Goal: Information Seeking & Learning: Learn about a topic

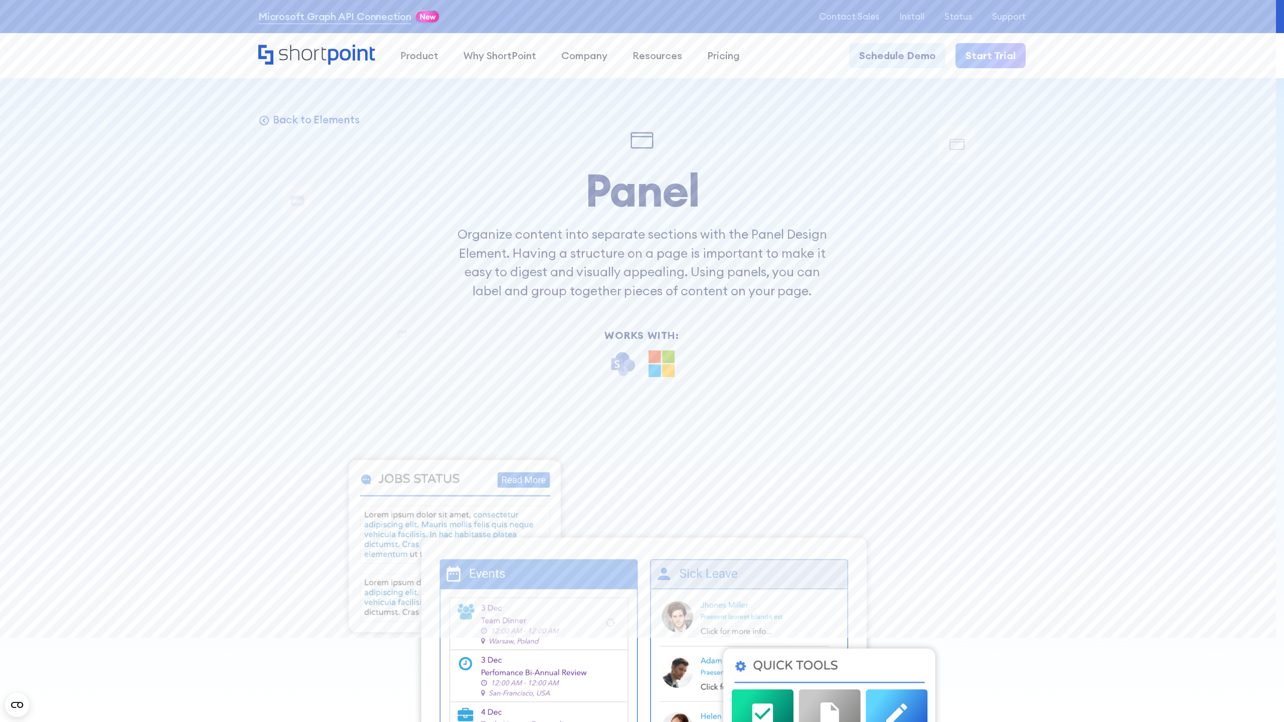
scroll to position [11856, 0]
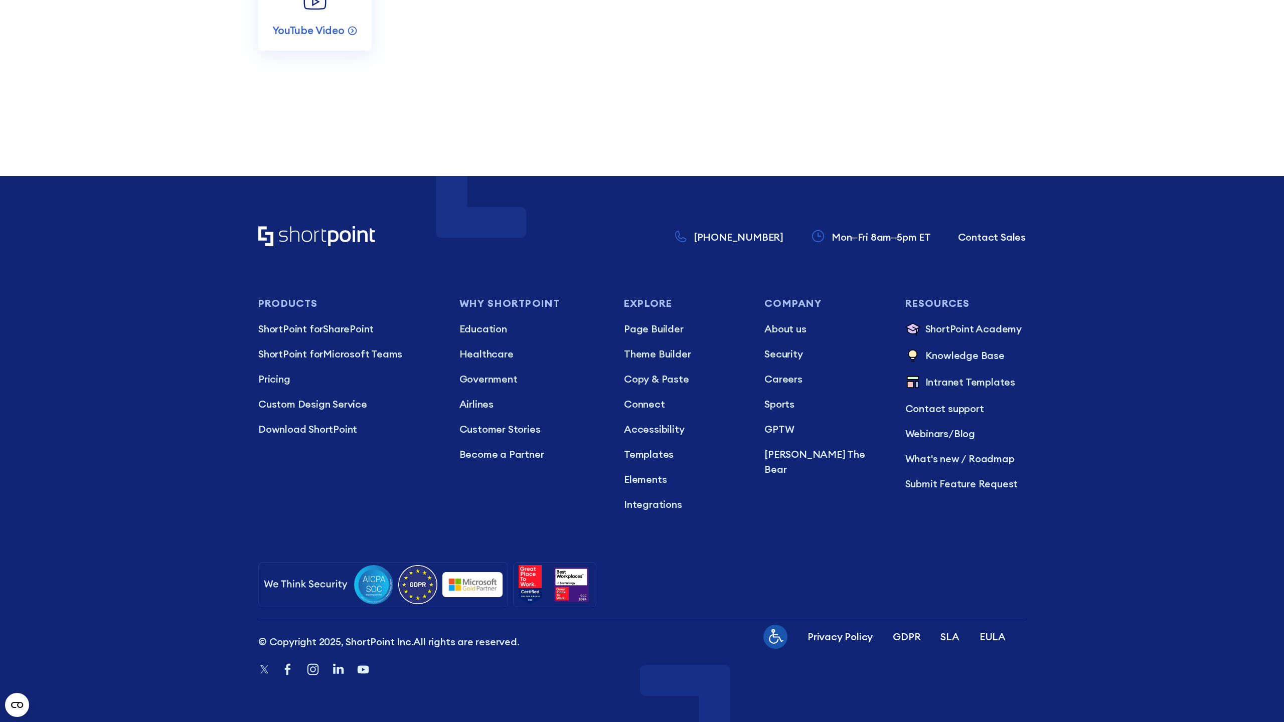
scroll to position [10890, 0]
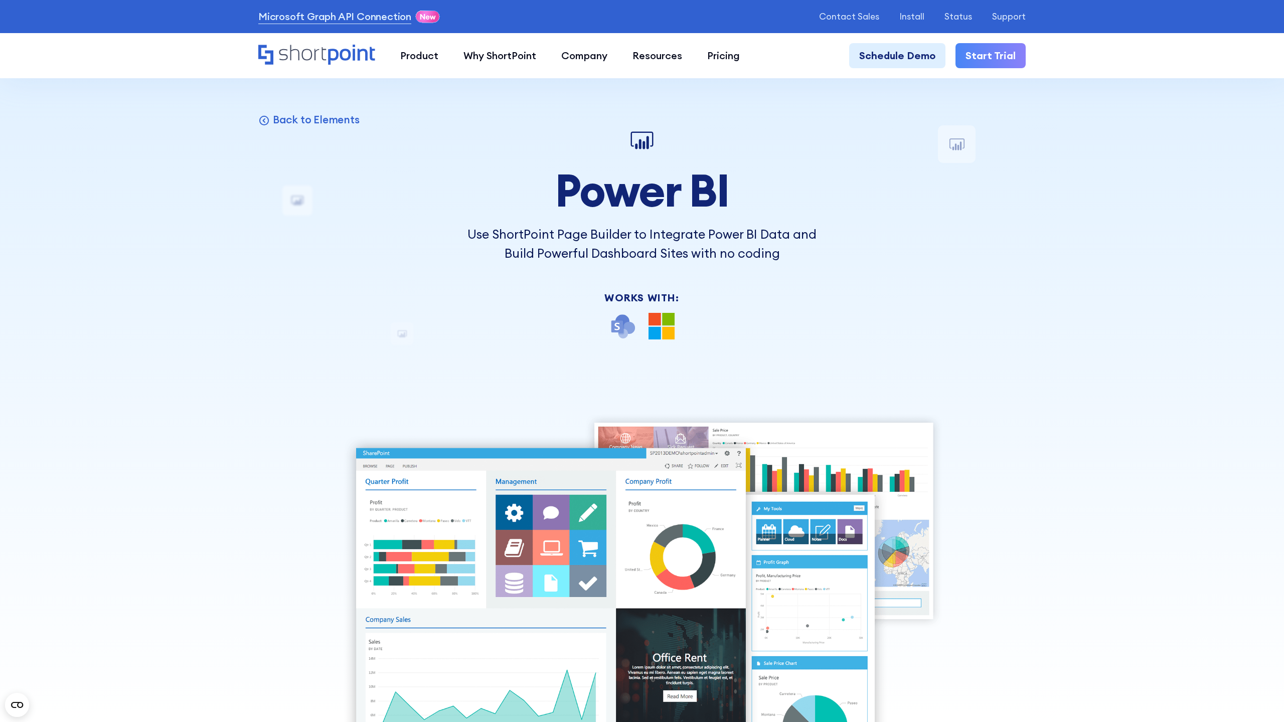
scroll to position [15678, 0]
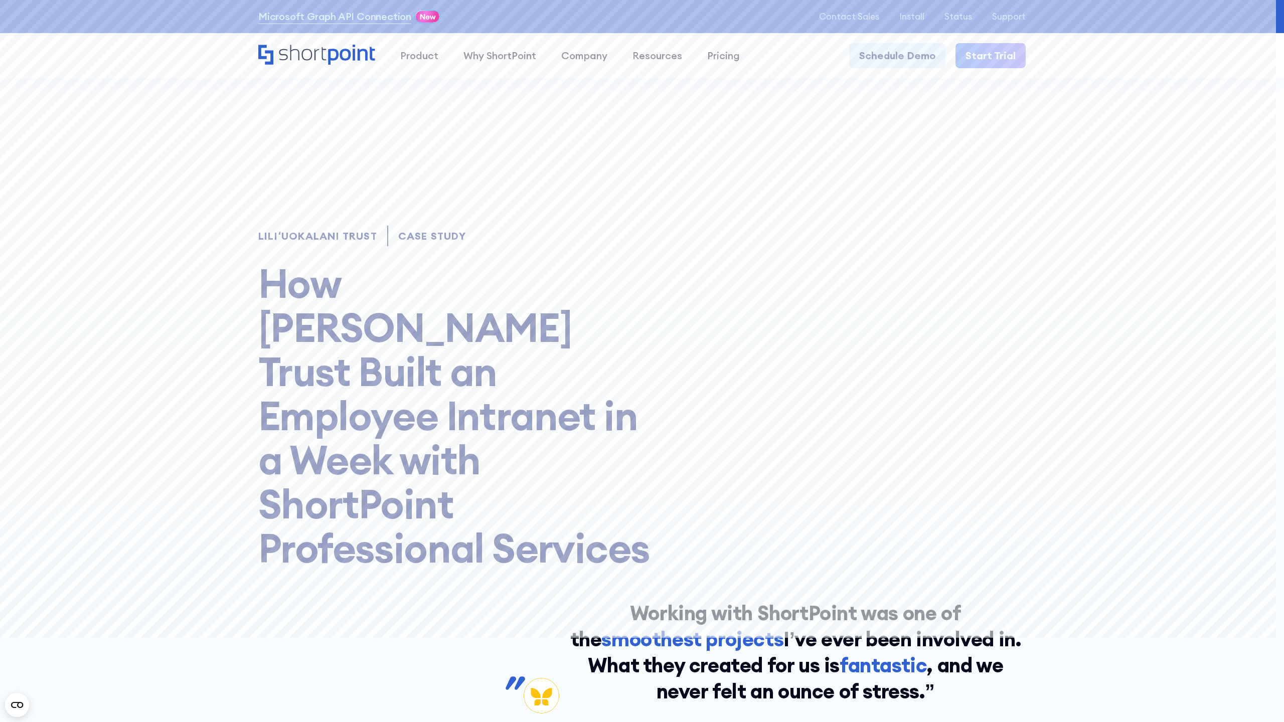
scroll to position [12184, 0]
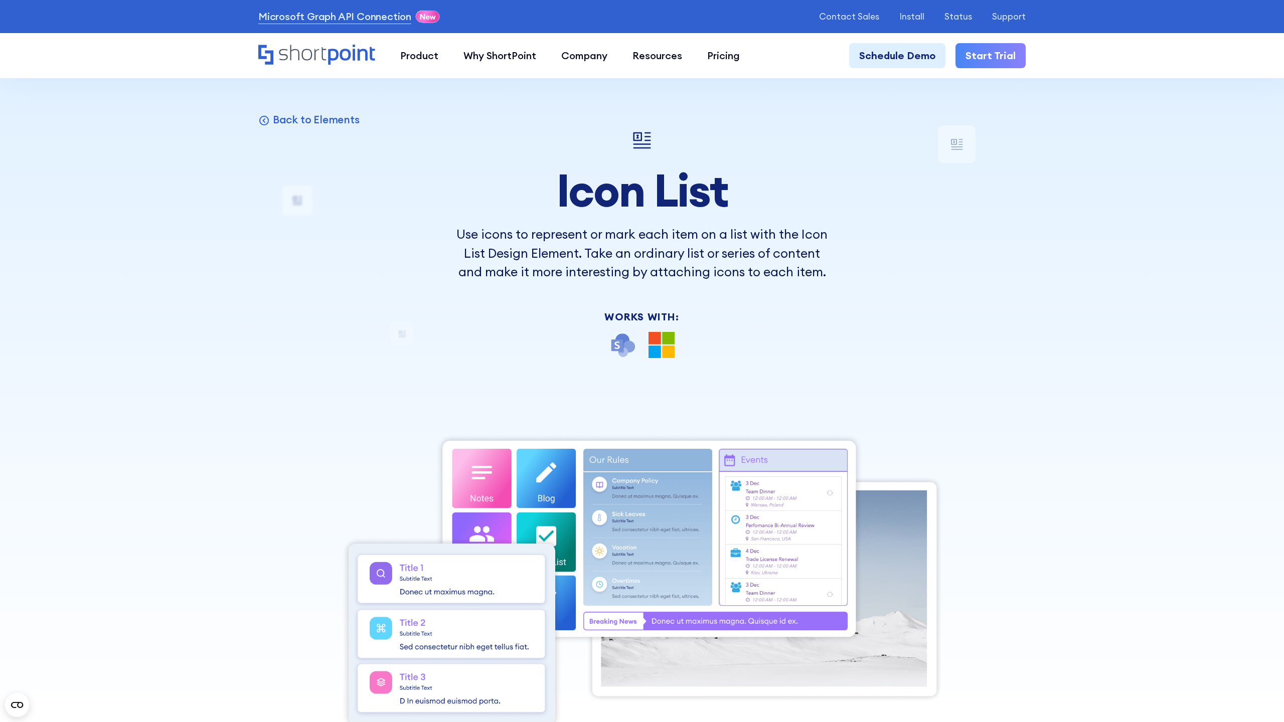
scroll to position [10715, 0]
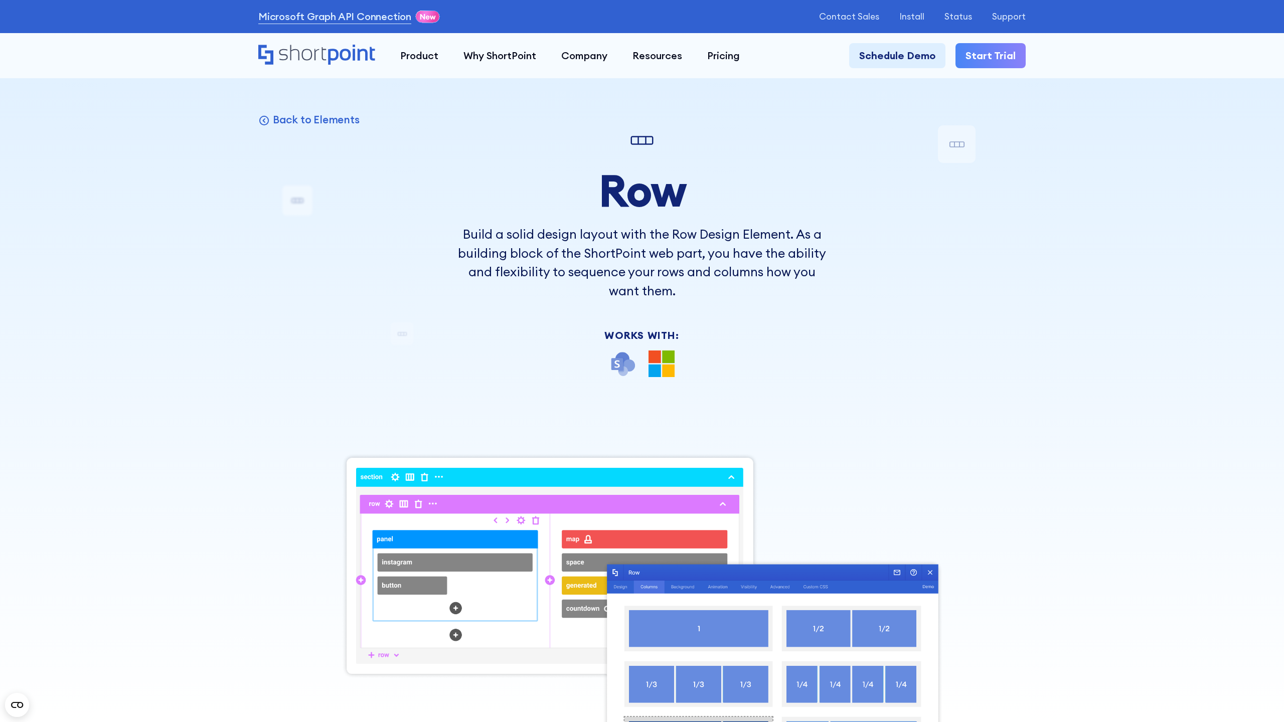
scroll to position [11564, 0]
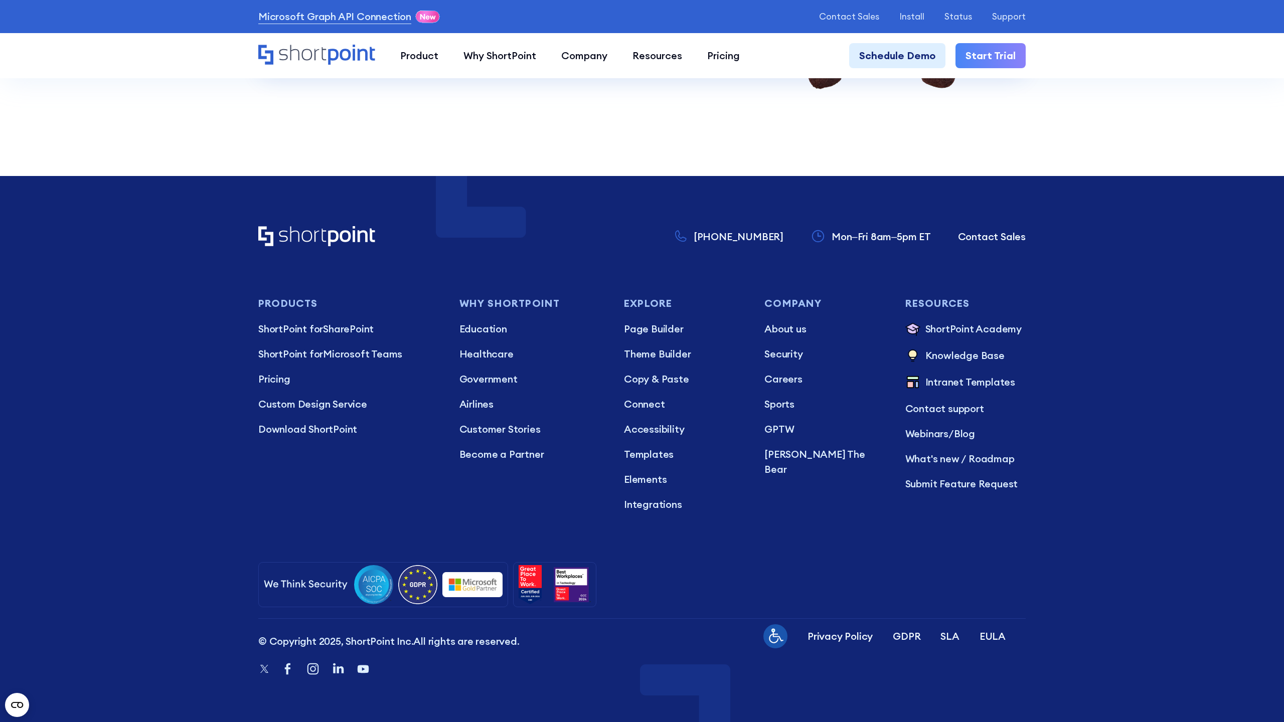
scroll to position [12384, 0]
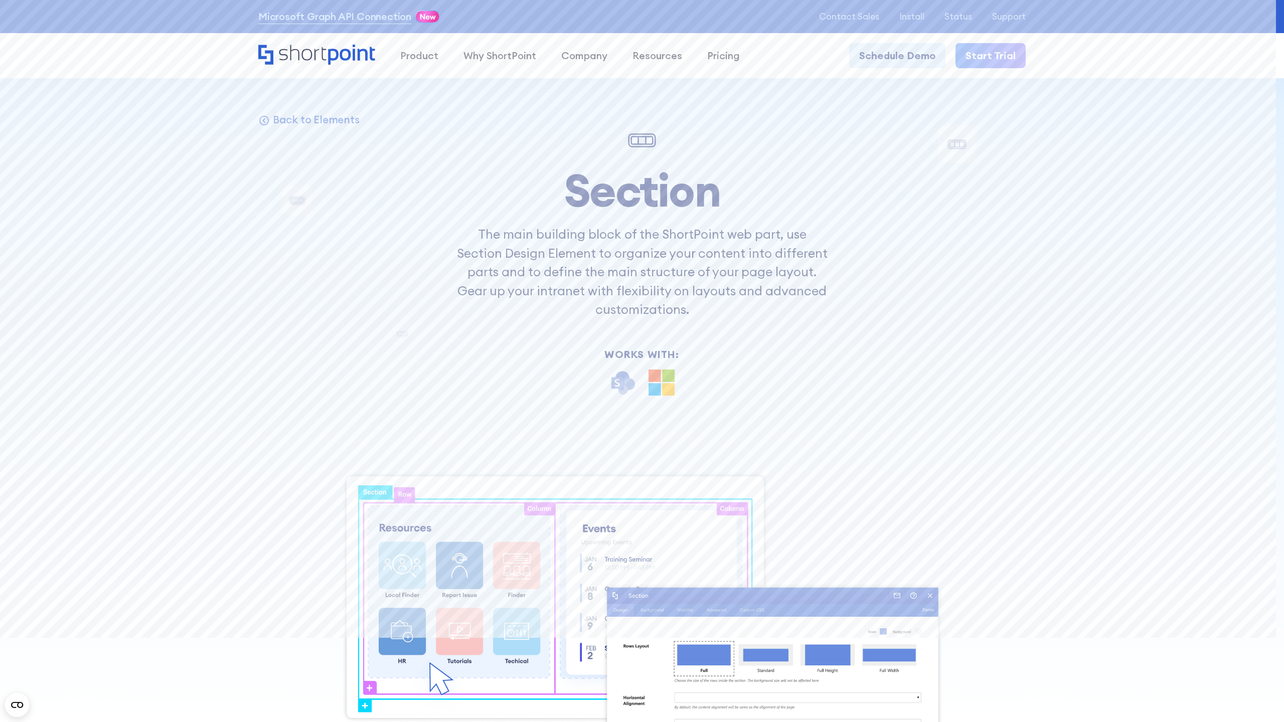
scroll to position [12204, 0]
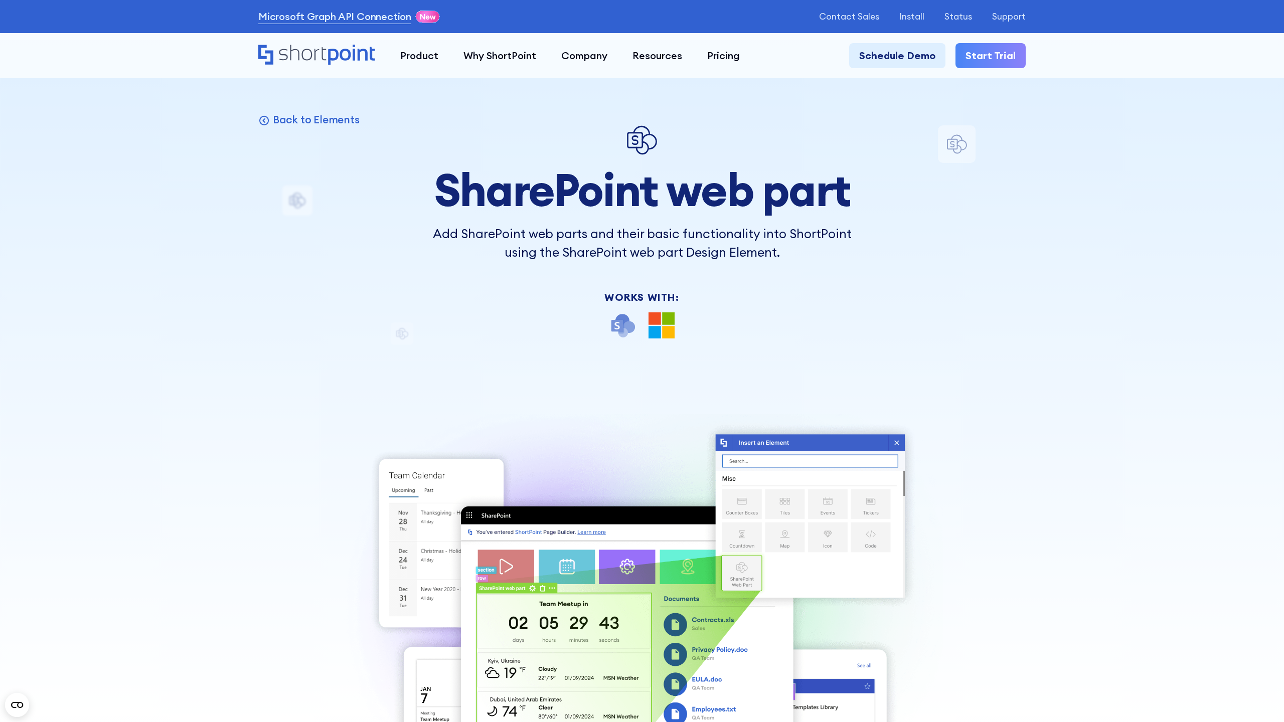
scroll to position [15192, 0]
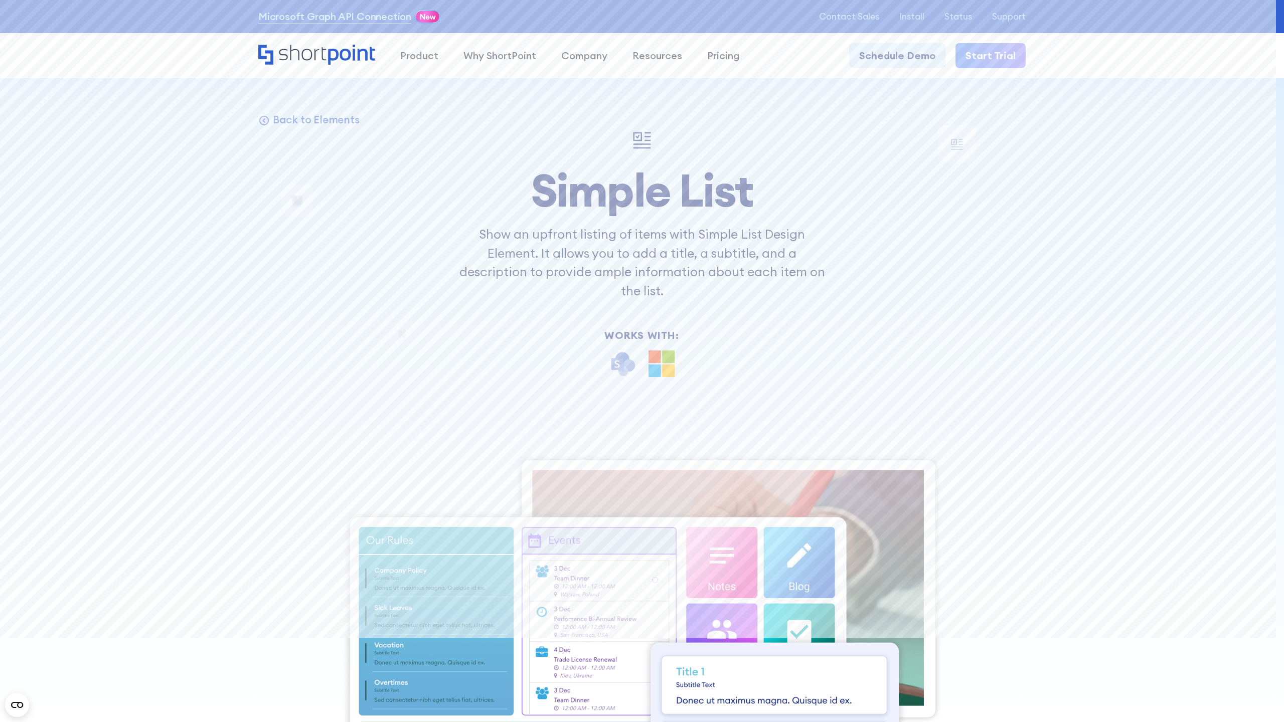
scroll to position [11123, 0]
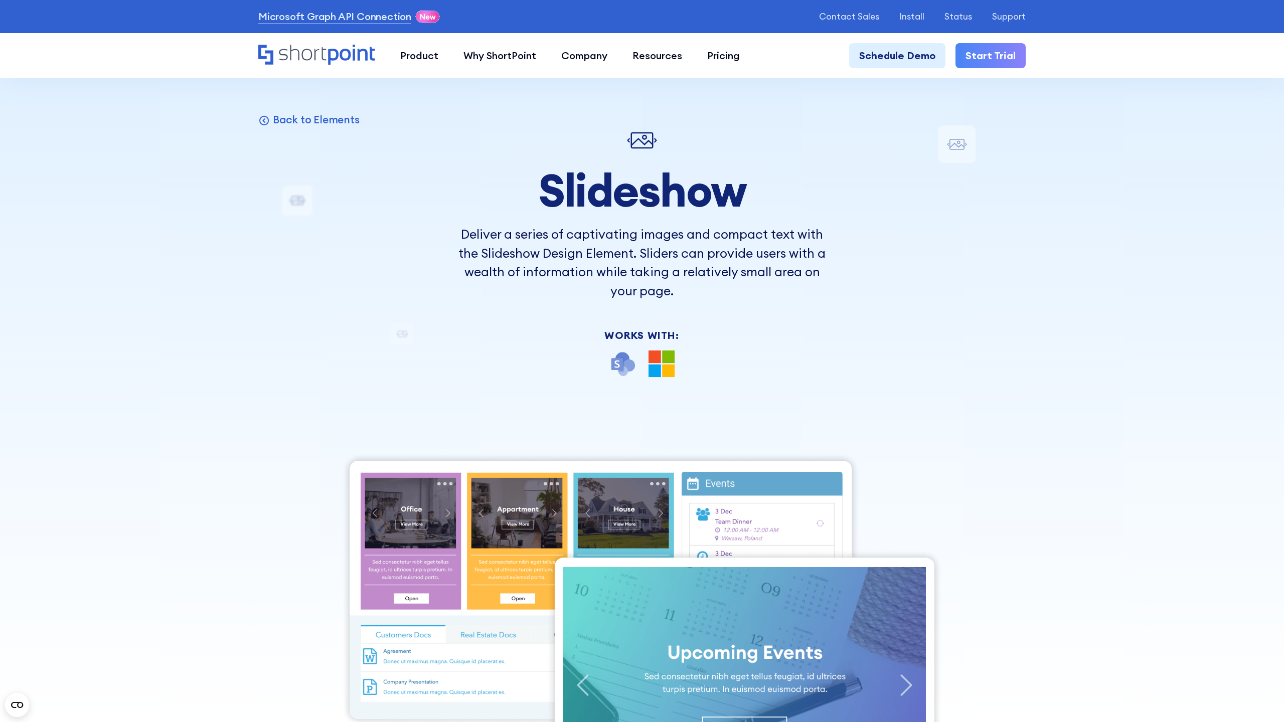
scroll to position [10715, 0]
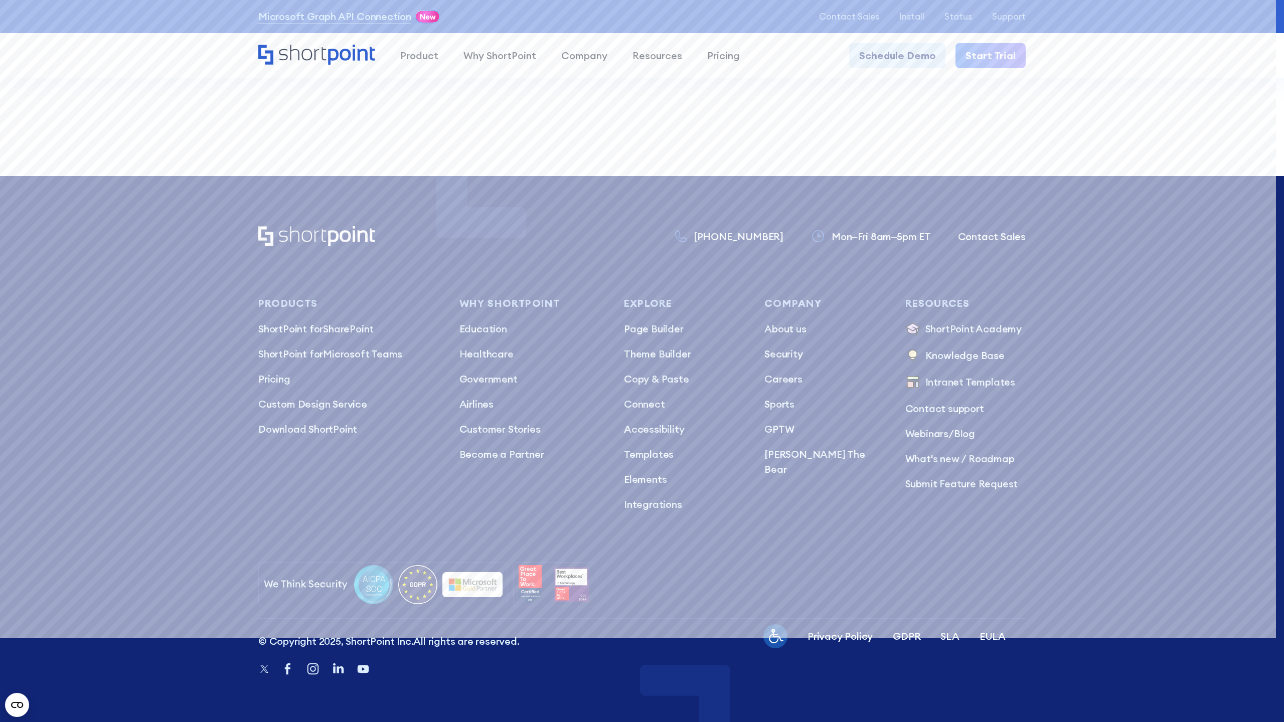
scroll to position [11239, 0]
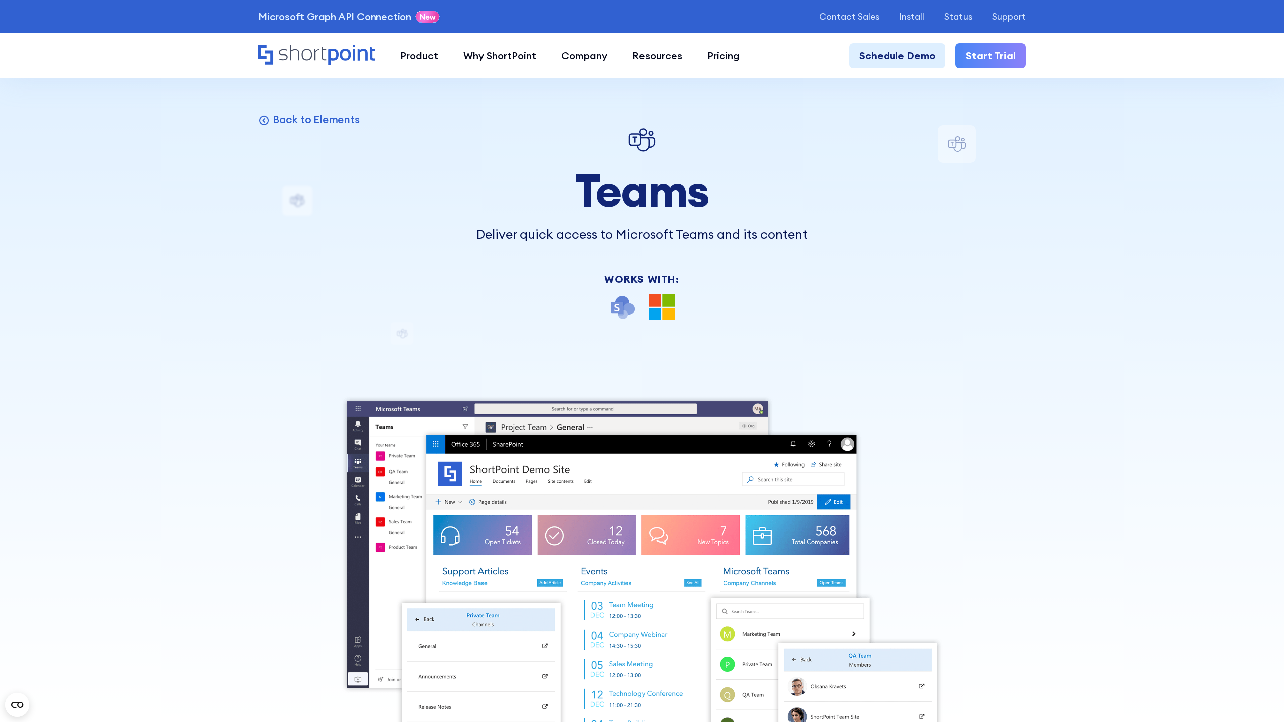
scroll to position [15266, 0]
